Goal: Information Seeking & Learning: Check status

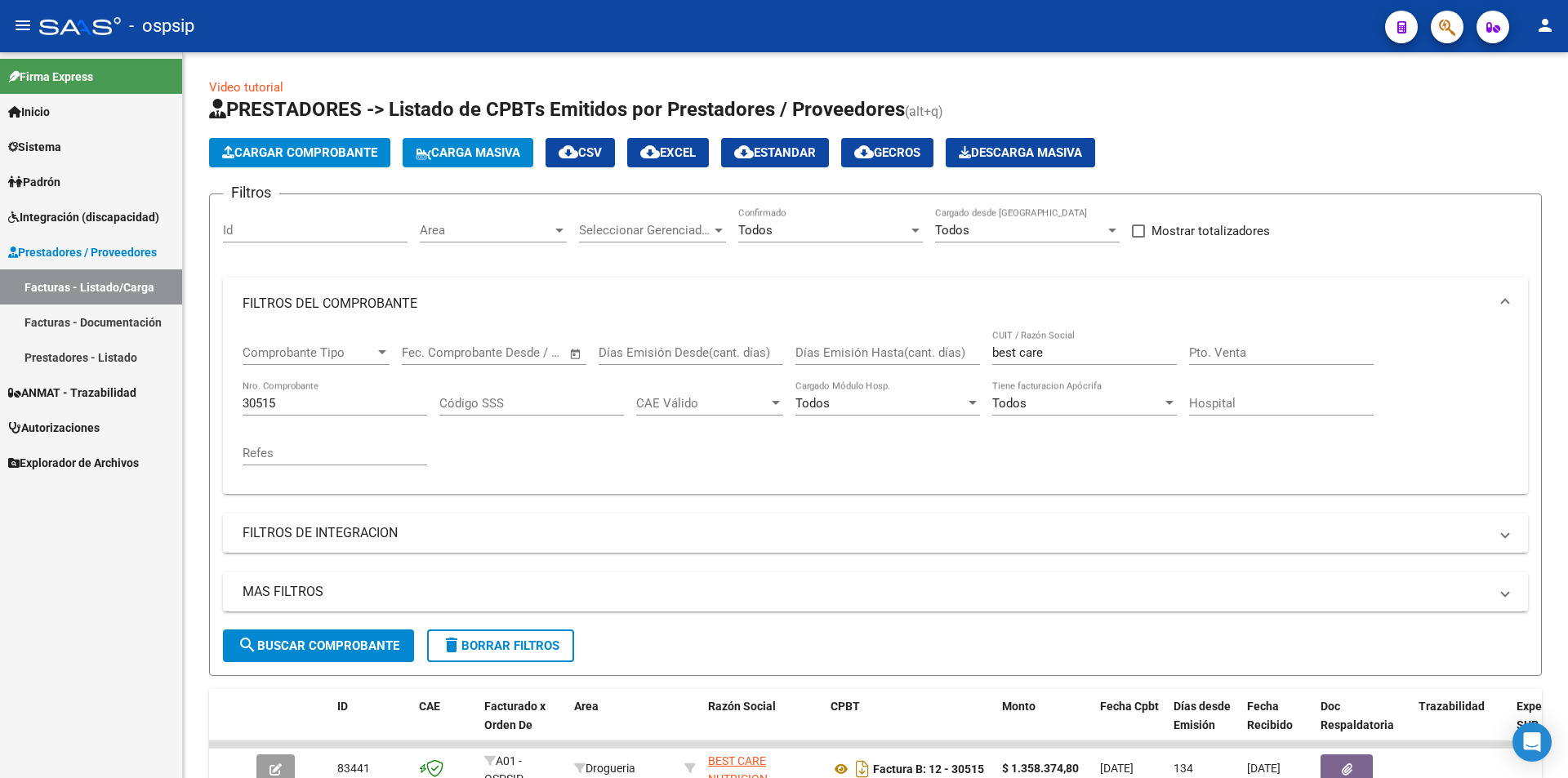
scroll to position [123, 0]
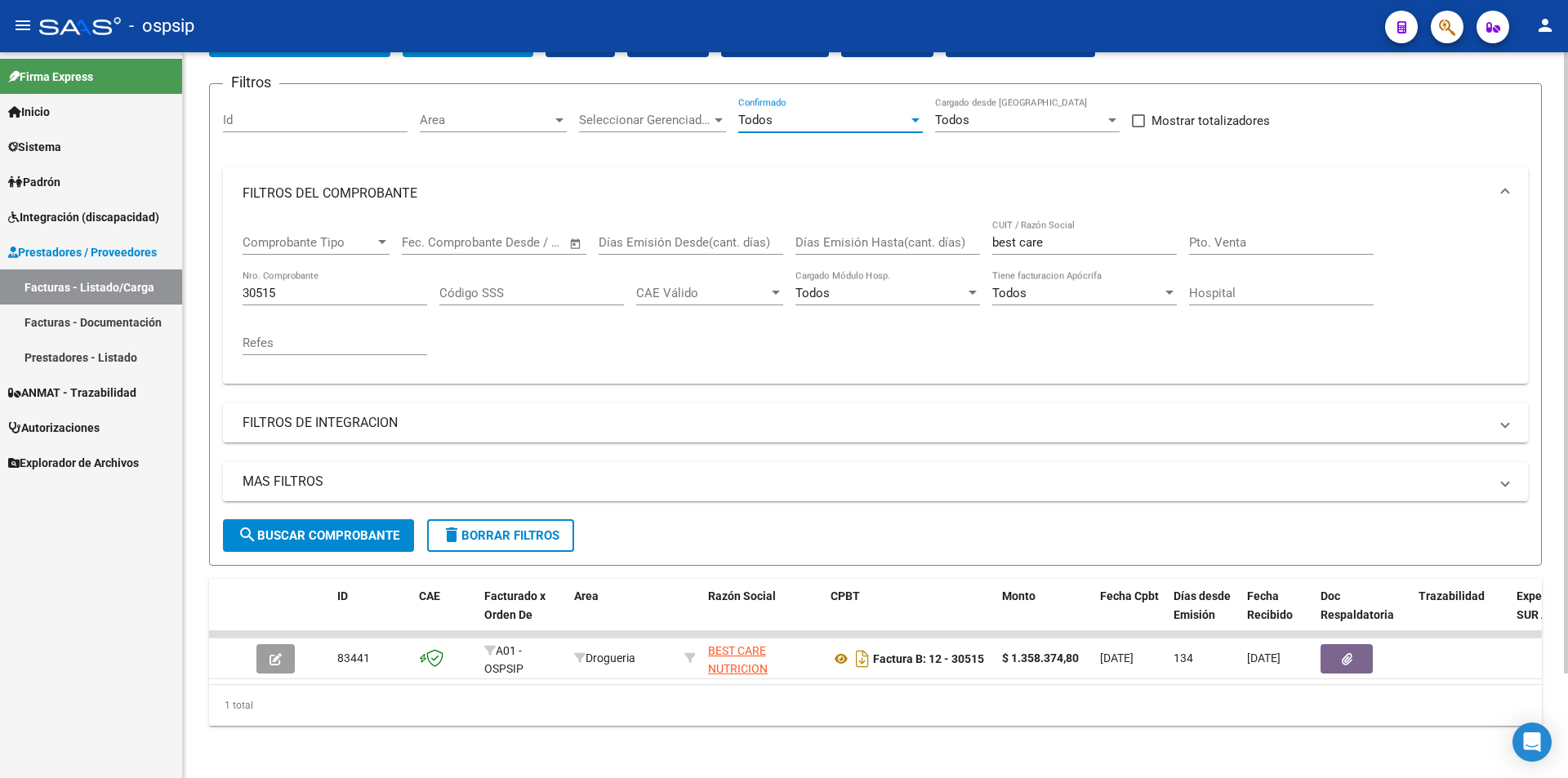
click at [911, 113] on div at bounding box center [915, 119] width 15 height 13
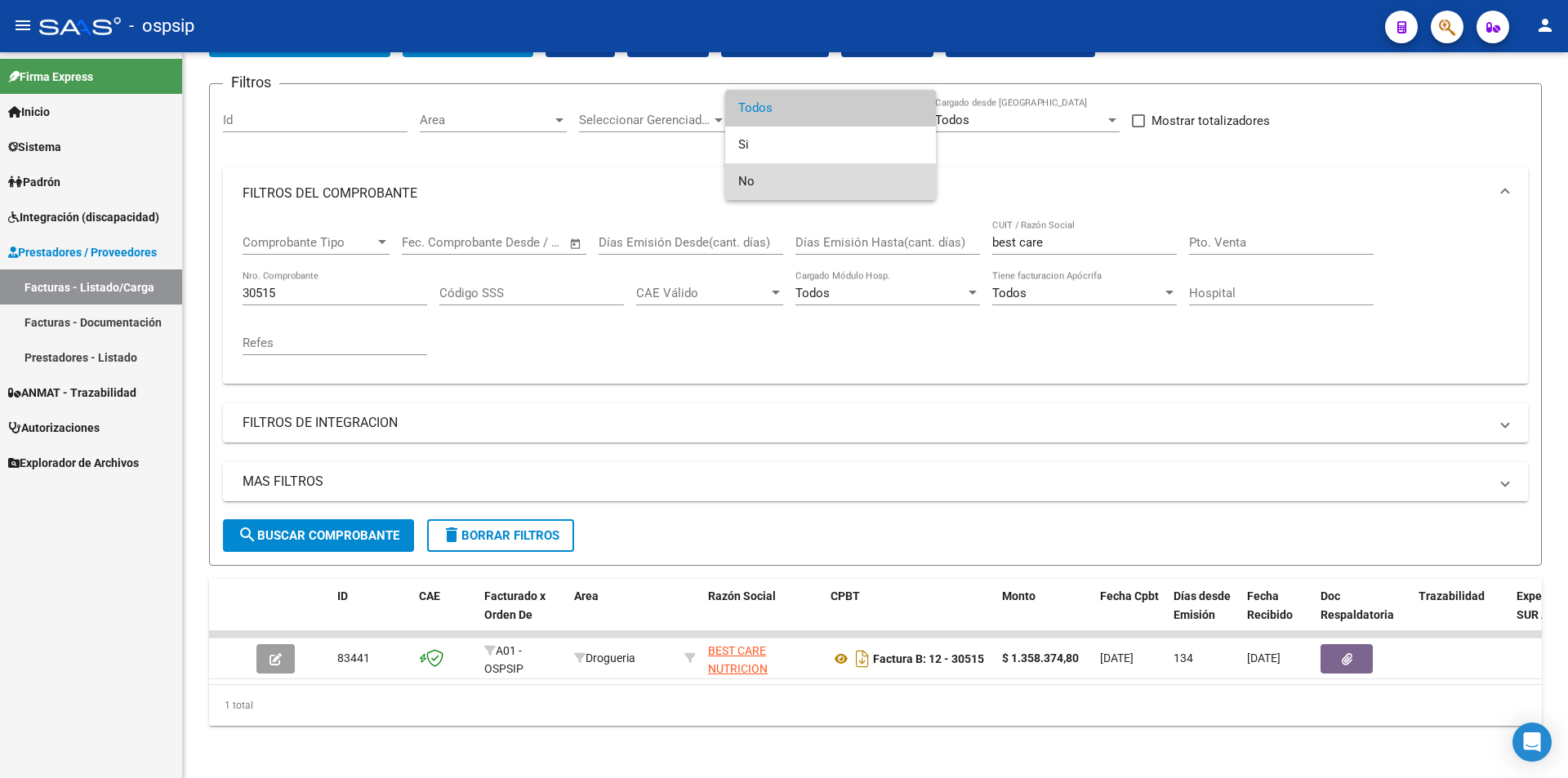
click at [760, 185] on span "No" at bounding box center [830, 181] width 185 height 37
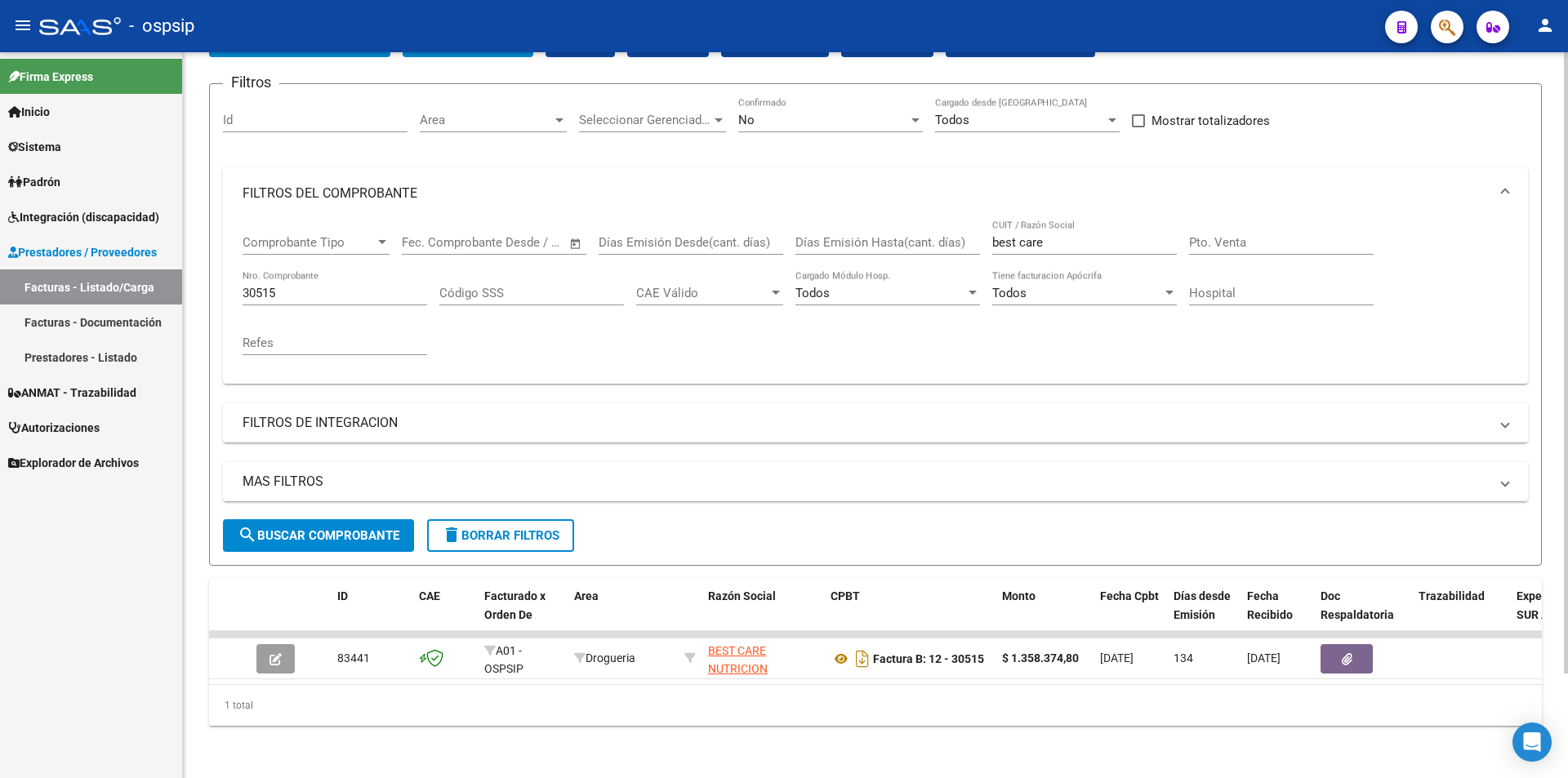
click at [1054, 222] on div "best care CUIT / Razón Social" at bounding box center [1084, 237] width 185 height 35
click at [286, 286] on input "30515" at bounding box center [334, 293] width 185 height 15
type input "3"
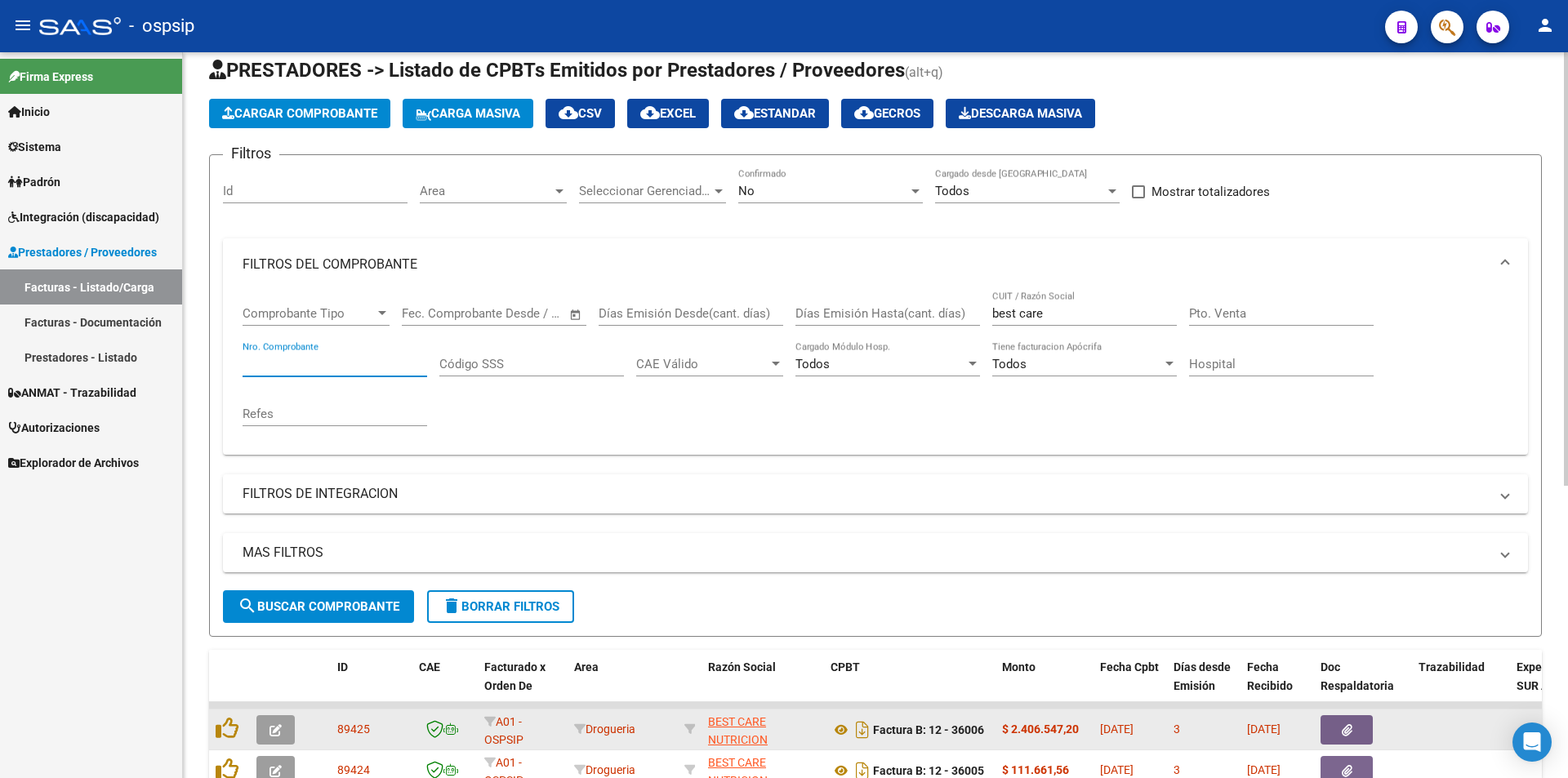
scroll to position [0, 0]
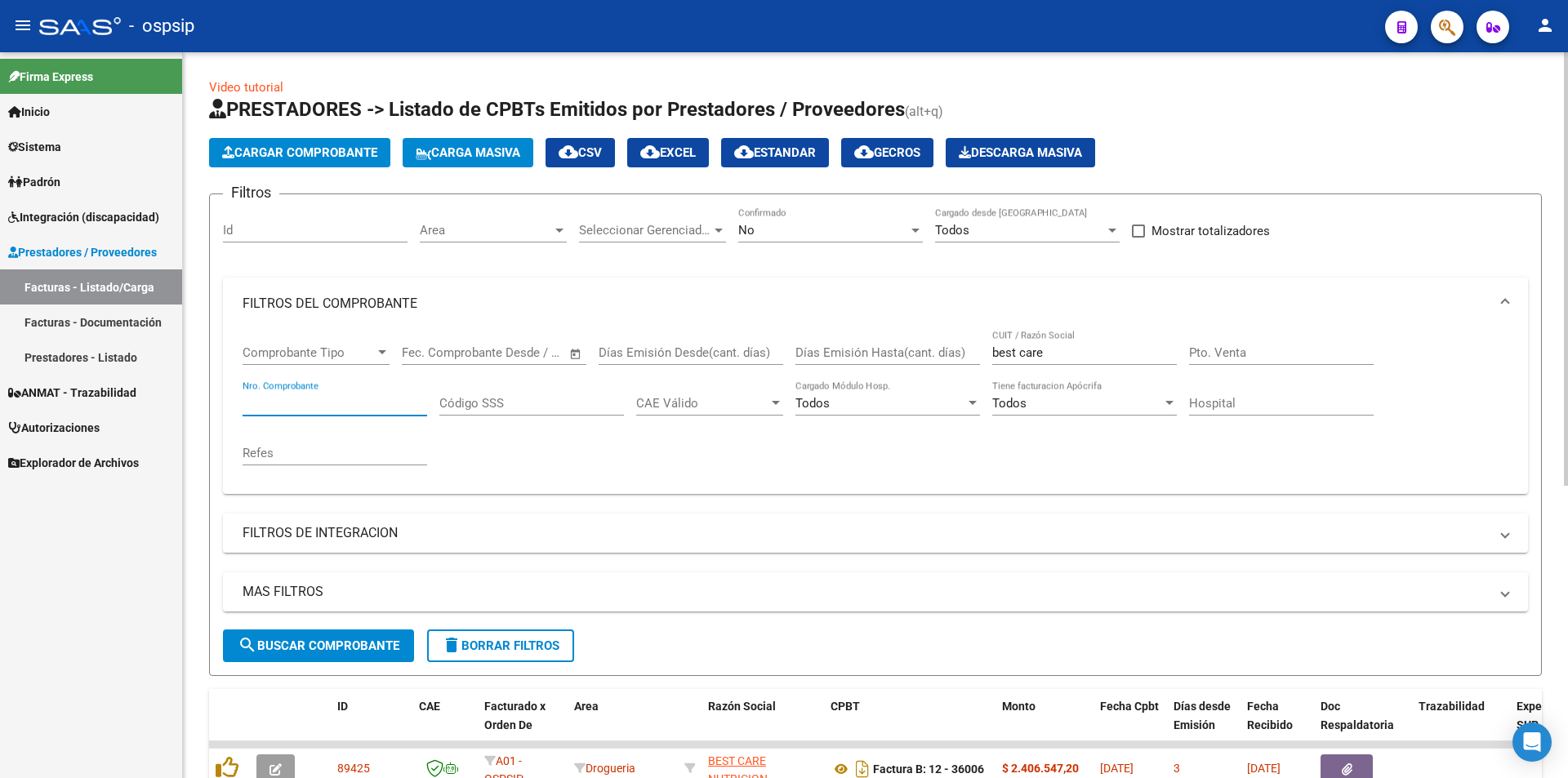
click at [1062, 354] on input "best care" at bounding box center [1084, 352] width 185 height 15
type input "b"
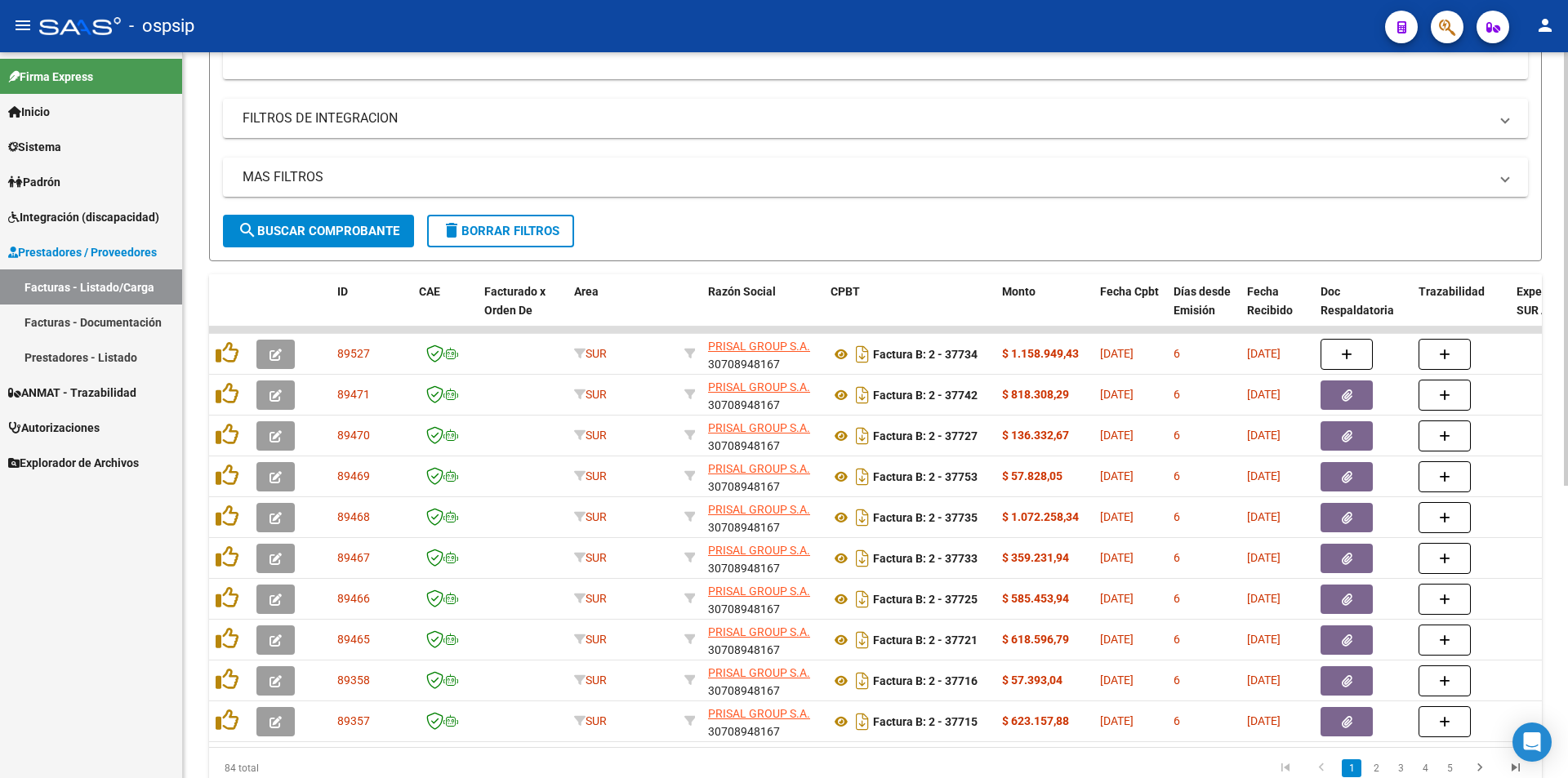
scroll to position [489, 0]
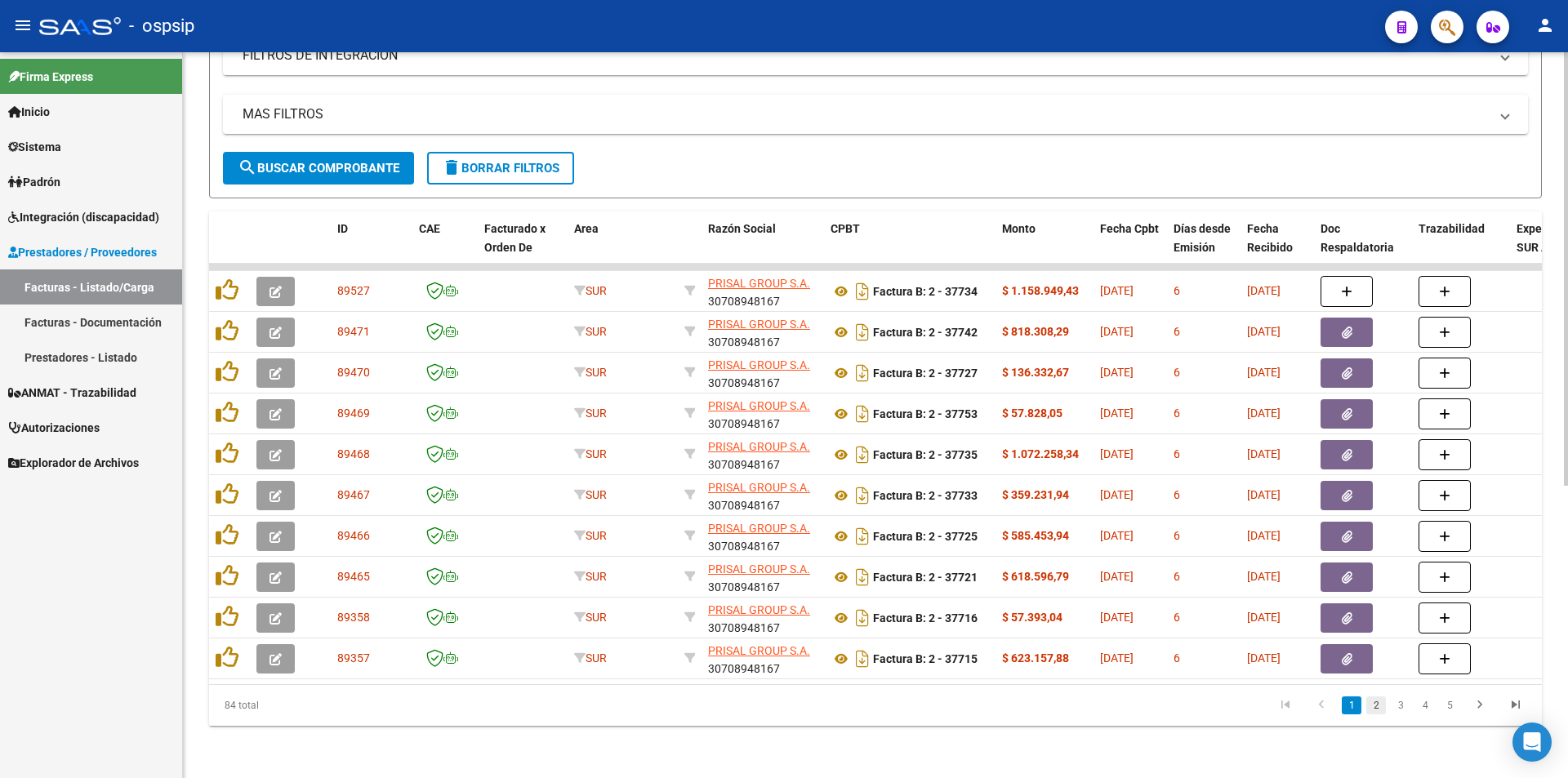
type input "prisal"
click at [1378, 707] on link "2" at bounding box center [1376, 705] width 20 height 18
click at [1402, 705] on link "3" at bounding box center [1400, 705] width 20 height 18
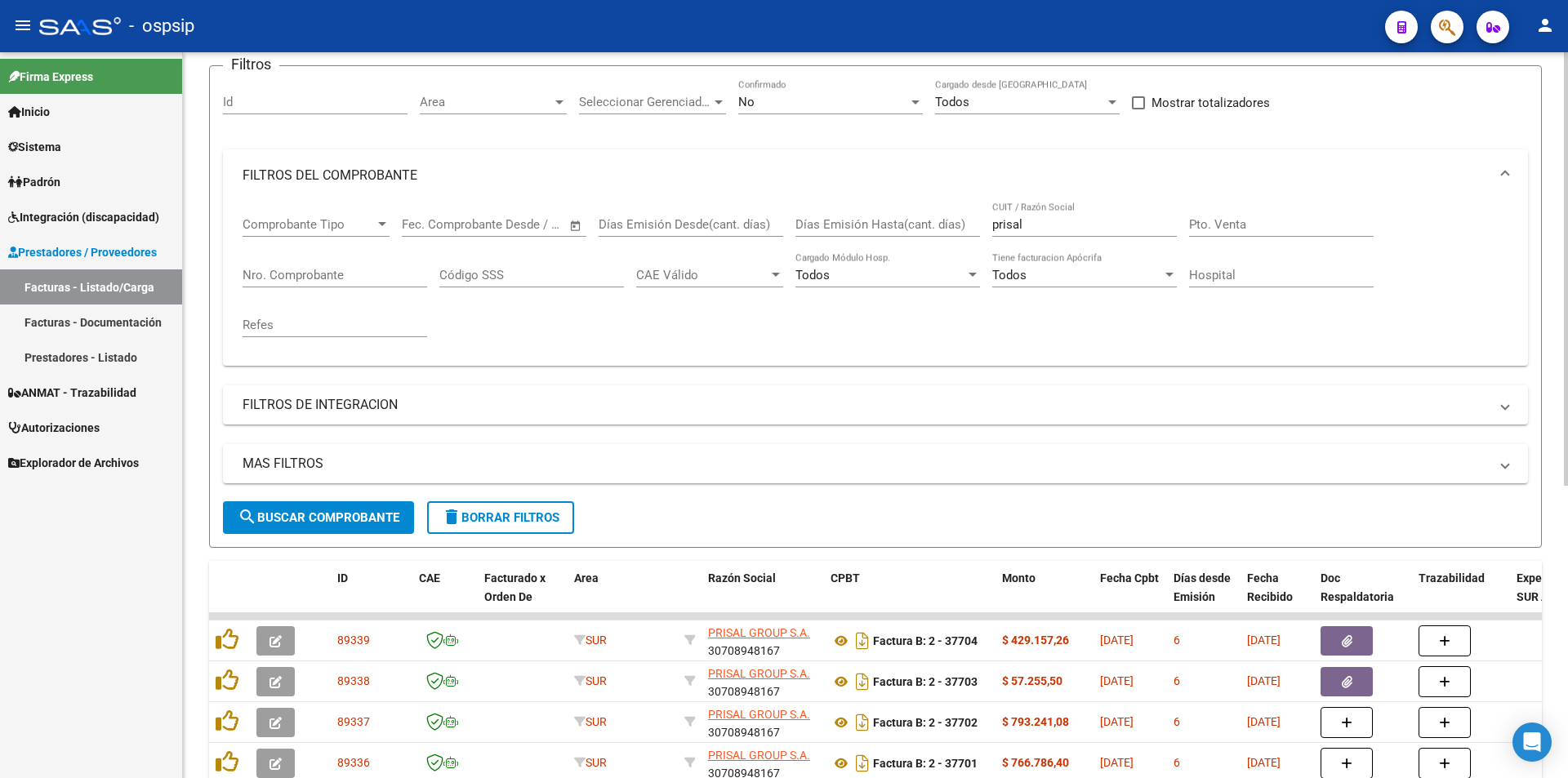
scroll to position [0, 0]
